Goal: Check status

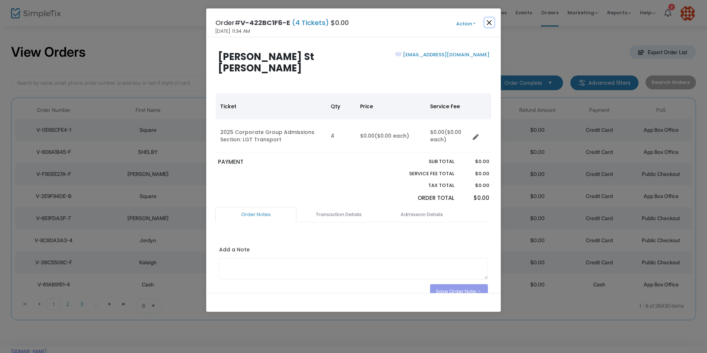
click at [490, 25] on button "Close" at bounding box center [490, 23] width 10 height 10
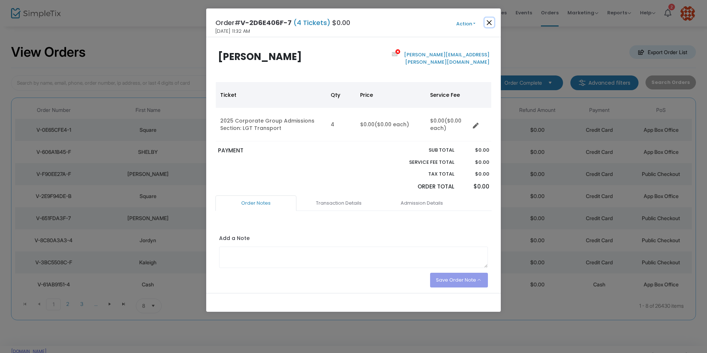
click at [490, 23] on button "Close" at bounding box center [490, 23] width 10 height 10
click at [492, 21] on button "Close" at bounding box center [490, 23] width 10 height 10
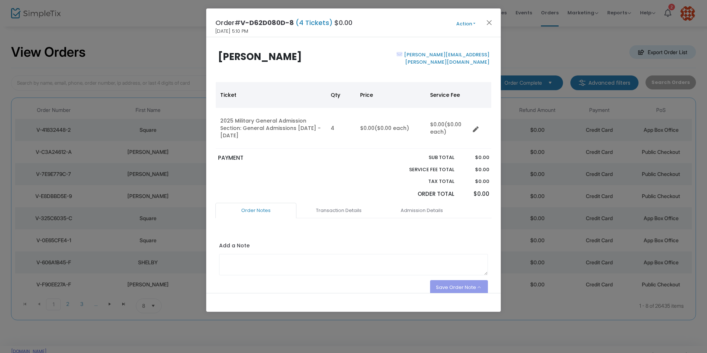
click at [493, 27] on div "Order# V-D62D080D-8 (4 Tickets) $0.00 9/15/2025 5:10 PM Action Mark Admitted Ed…" at bounding box center [353, 22] width 295 height 29
click at [490, 24] on button "Close" at bounding box center [490, 23] width 10 height 10
click at [489, 23] on button "Close" at bounding box center [490, 23] width 10 height 10
click at [490, 21] on button "Close" at bounding box center [490, 23] width 10 height 10
